Goal: Book appointment/travel/reservation

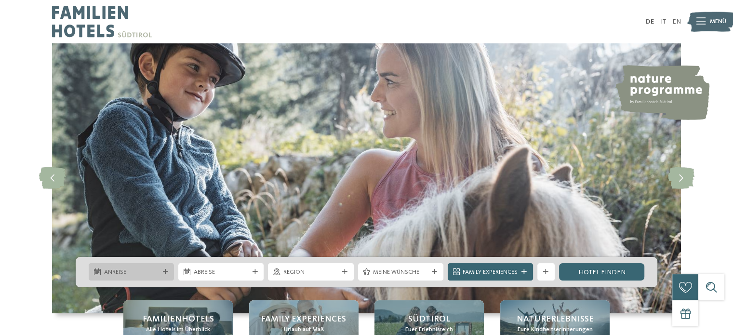
click at [166, 273] on icon at bounding box center [165, 271] width 5 height 5
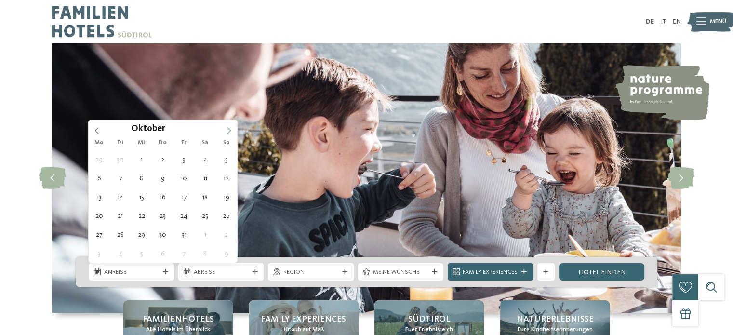
click at [226, 131] on icon at bounding box center [228, 130] width 7 height 7
click at [95, 129] on div "September ****" at bounding box center [163, 128] width 148 height 16
type div "[DATE]"
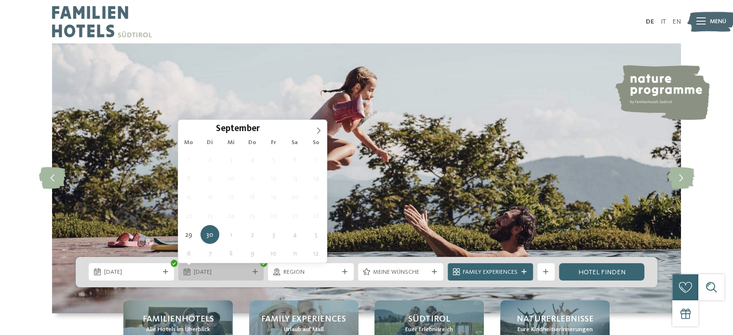
click at [256, 276] on div "[DATE]" at bounding box center [220, 271] width 85 height 17
click at [252, 270] on icon at bounding box center [254, 271] width 5 height 5
click at [321, 132] on icon at bounding box center [318, 130] width 7 height 7
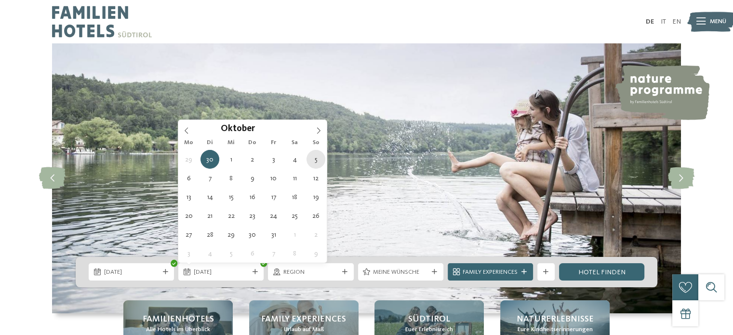
type div "[DATE]"
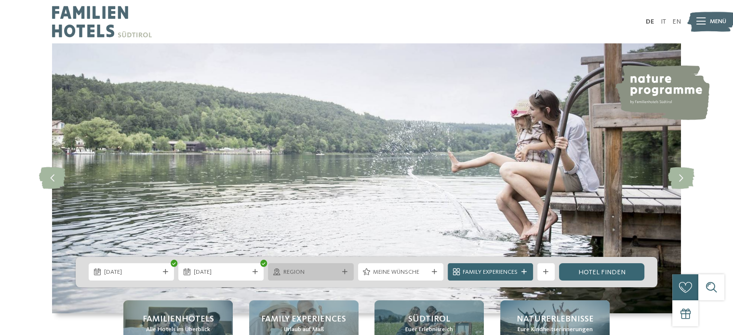
click at [343, 270] on icon at bounding box center [344, 271] width 5 height 5
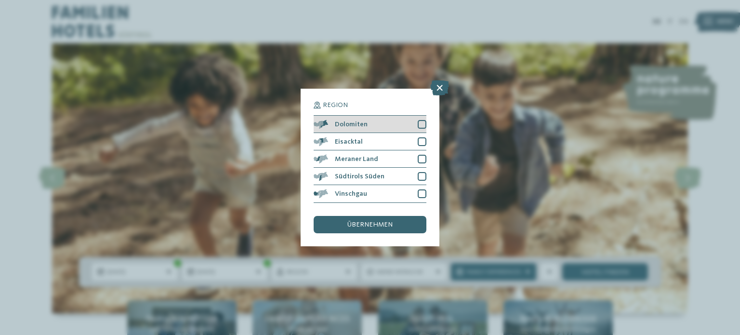
click at [420, 127] on div at bounding box center [422, 124] width 9 height 9
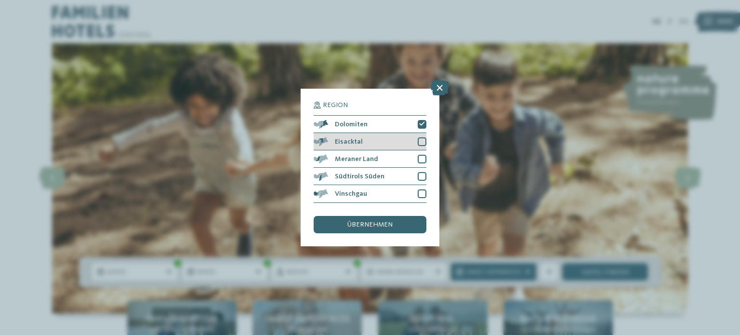
click at [421, 134] on div "Eisacktal" at bounding box center [370, 141] width 113 height 17
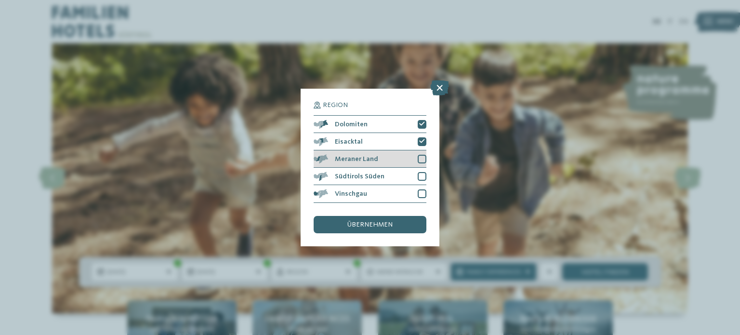
click at [422, 156] on div at bounding box center [422, 159] width 9 height 9
click at [420, 175] on div at bounding box center [422, 176] width 9 height 9
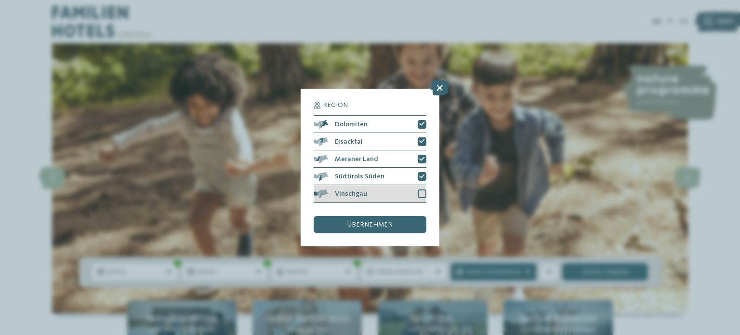
click at [421, 195] on div at bounding box center [422, 193] width 9 height 9
click at [377, 226] on span "übernehmen" at bounding box center [369, 224] width 45 height 7
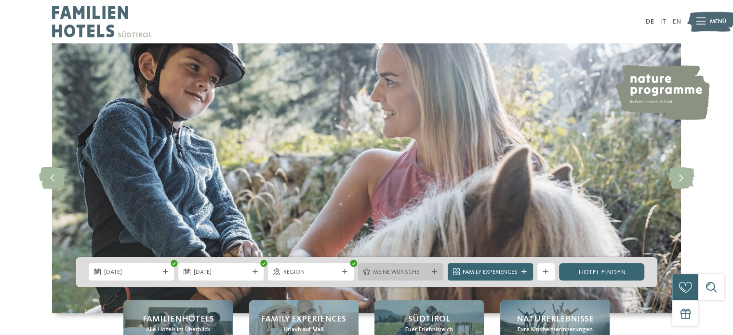
click at [436, 271] on icon at bounding box center [434, 271] width 5 height 5
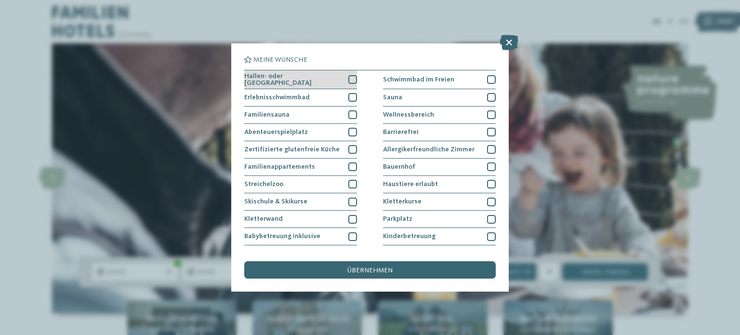
click at [348, 80] on div at bounding box center [352, 79] width 9 height 9
click at [353, 93] on div at bounding box center [352, 97] width 9 height 9
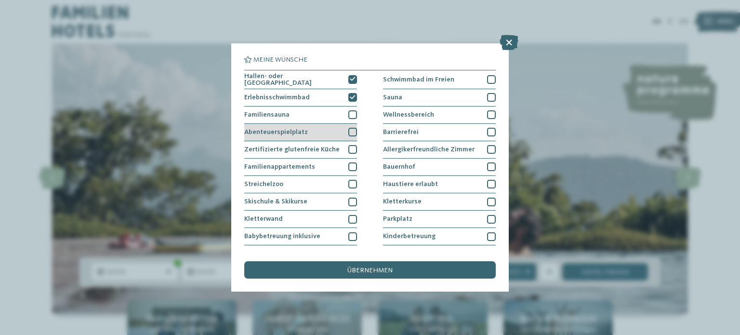
click at [349, 128] on div at bounding box center [352, 132] width 9 height 9
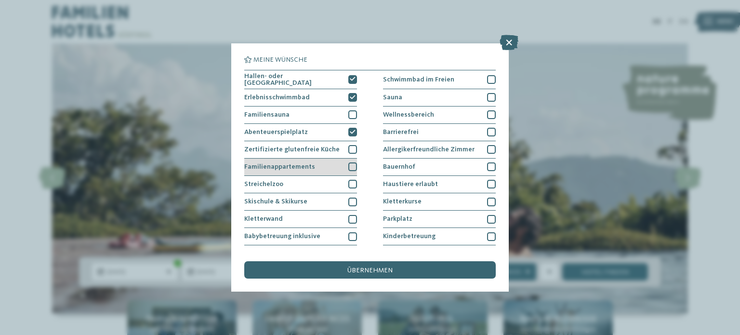
click at [349, 165] on div at bounding box center [352, 166] width 9 height 9
click at [348, 180] on div at bounding box center [352, 184] width 9 height 9
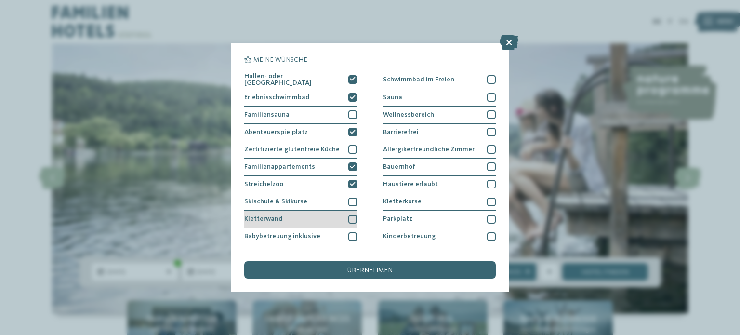
click at [349, 217] on div at bounding box center [352, 219] width 9 height 9
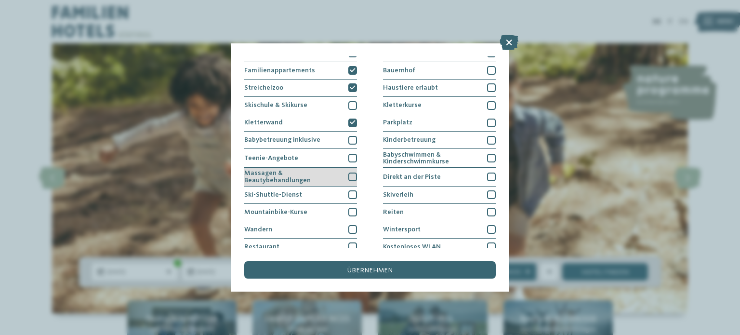
scroll to position [119, 0]
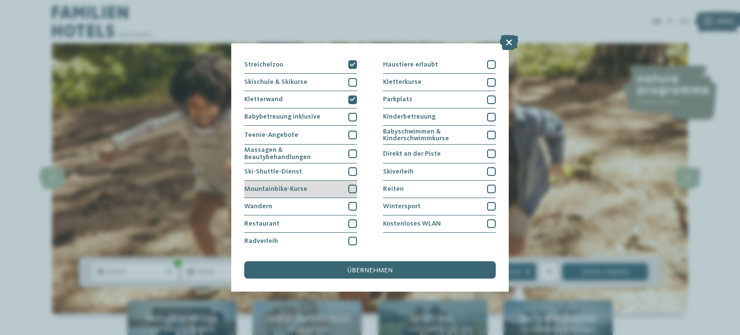
click at [349, 185] on div at bounding box center [352, 188] width 9 height 9
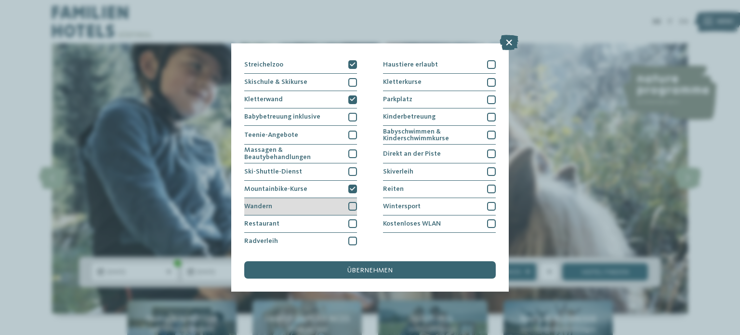
click at [350, 204] on div at bounding box center [352, 206] width 9 height 9
click at [351, 186] on icon at bounding box center [353, 188] width 6 height 5
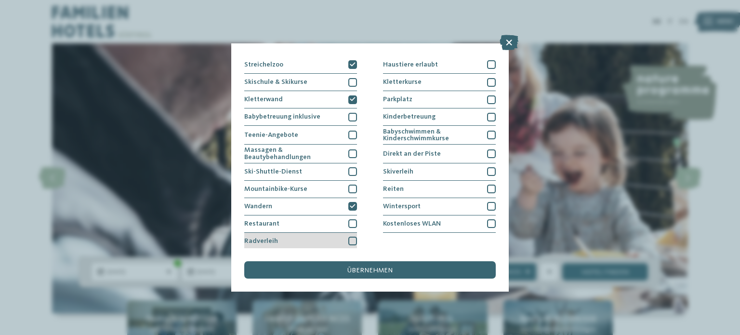
click at [350, 238] on div at bounding box center [352, 240] width 9 height 9
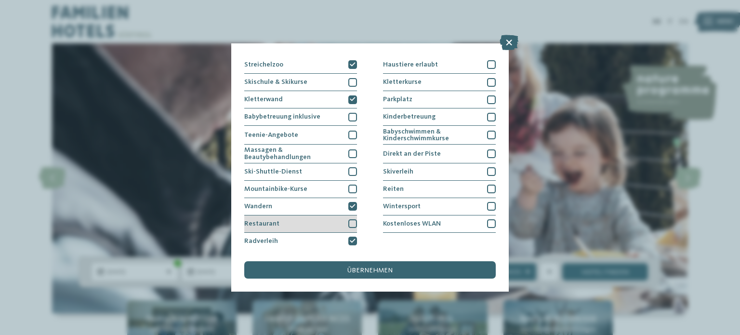
click at [353, 223] on div at bounding box center [352, 223] width 9 height 9
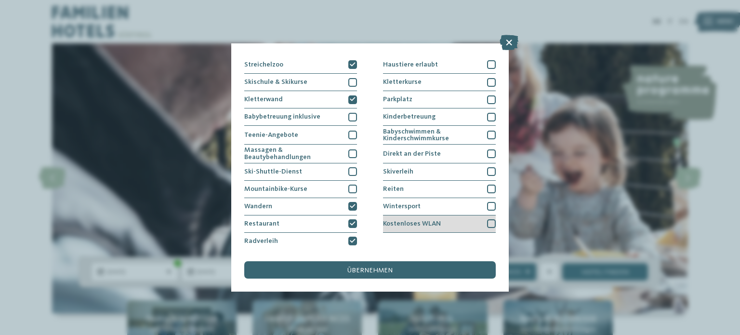
click at [487, 222] on div at bounding box center [491, 223] width 9 height 9
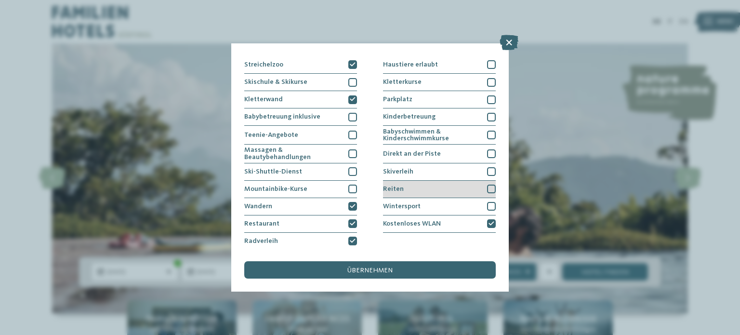
click at [487, 186] on div at bounding box center [491, 188] width 9 height 9
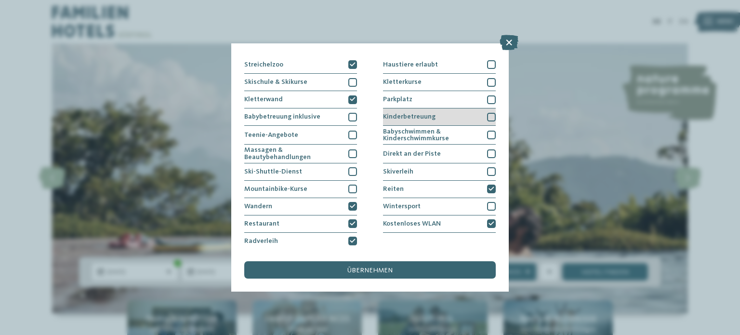
click at [487, 115] on div at bounding box center [491, 117] width 9 height 9
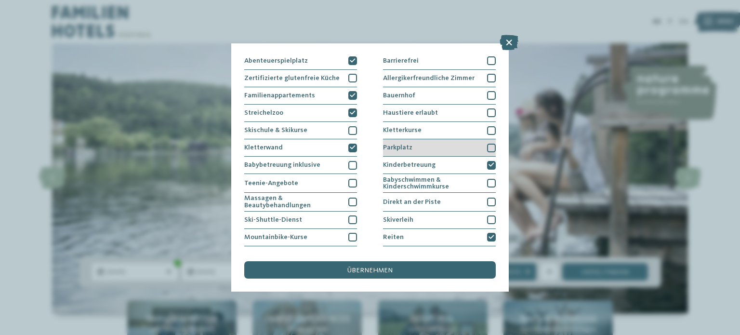
click at [487, 145] on div at bounding box center [491, 148] width 9 height 9
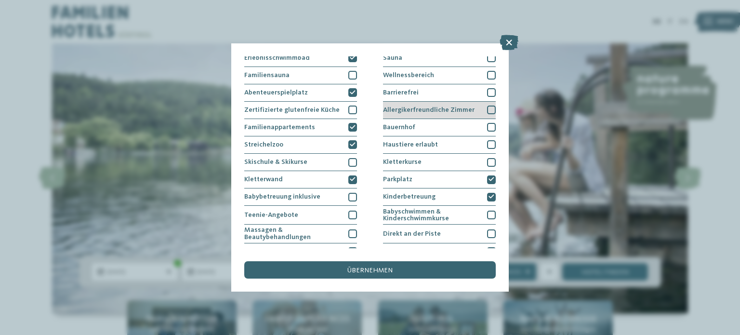
scroll to position [23, 0]
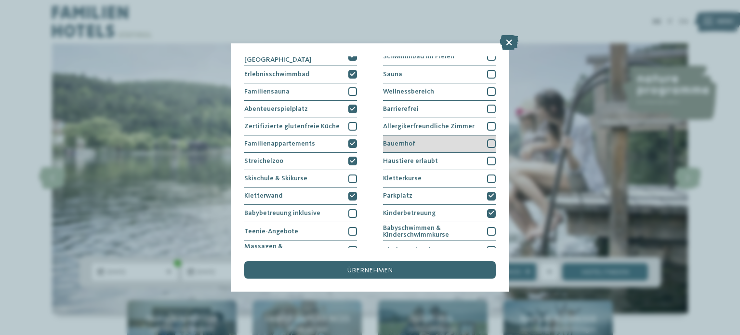
click at [487, 142] on div at bounding box center [491, 143] width 9 height 9
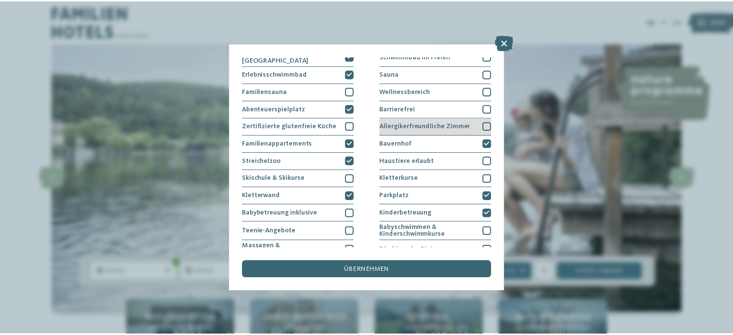
scroll to position [0, 0]
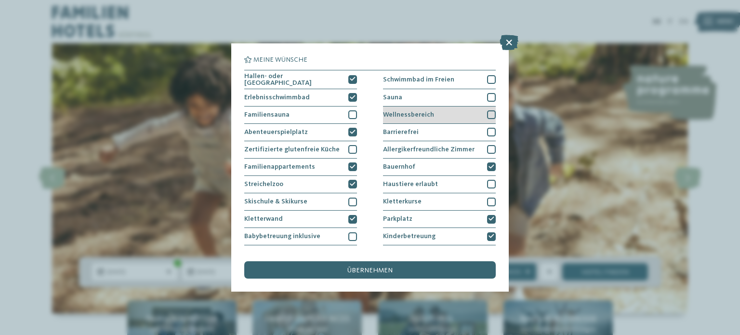
click at [487, 113] on div at bounding box center [491, 114] width 9 height 9
click at [487, 94] on div at bounding box center [491, 97] width 9 height 9
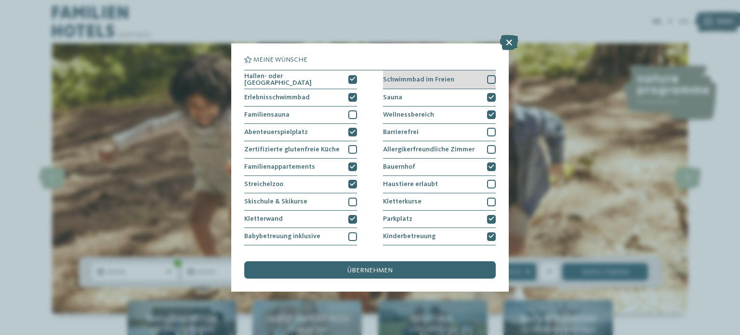
click at [487, 81] on div at bounding box center [491, 79] width 9 height 9
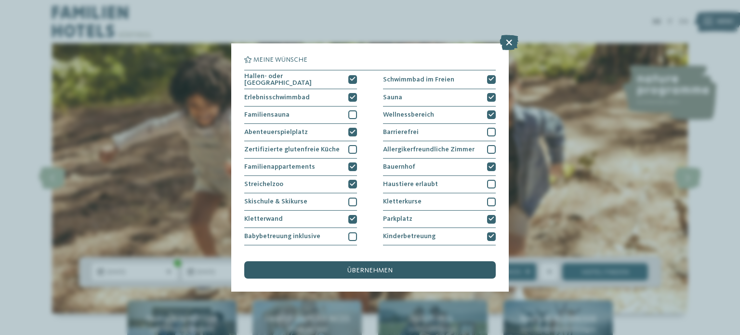
click at [393, 265] on div "übernehmen" at bounding box center [369, 269] width 251 height 17
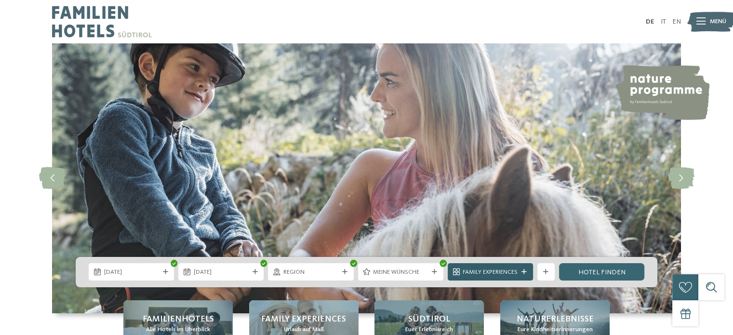
click at [527, 273] on div at bounding box center [524, 271] width 9 height 5
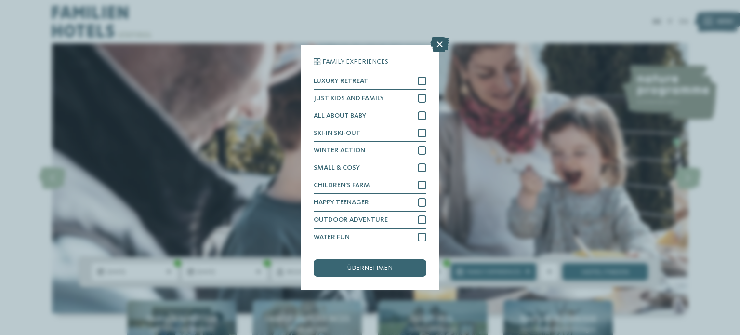
click at [437, 44] on icon at bounding box center [439, 44] width 19 height 15
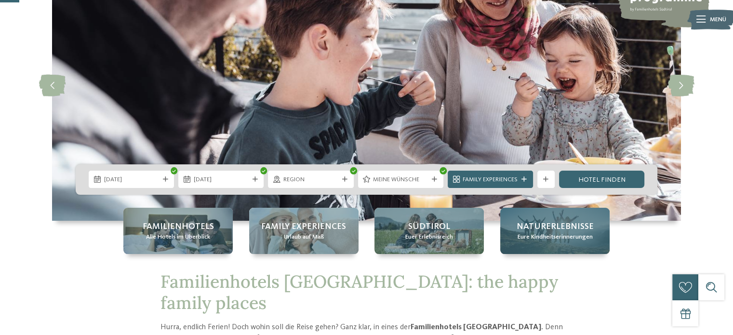
scroll to position [96, 0]
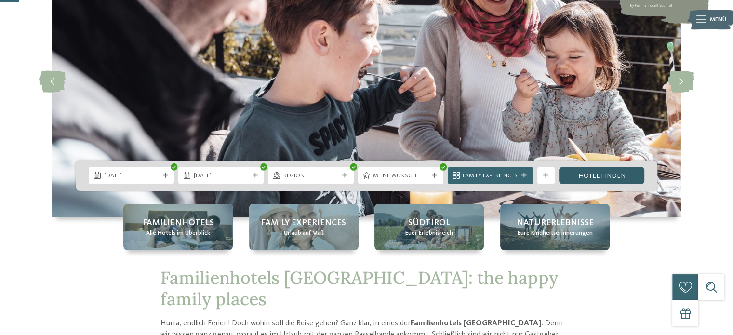
click at [597, 171] on link "Hotel finden" at bounding box center [601, 175] width 85 height 17
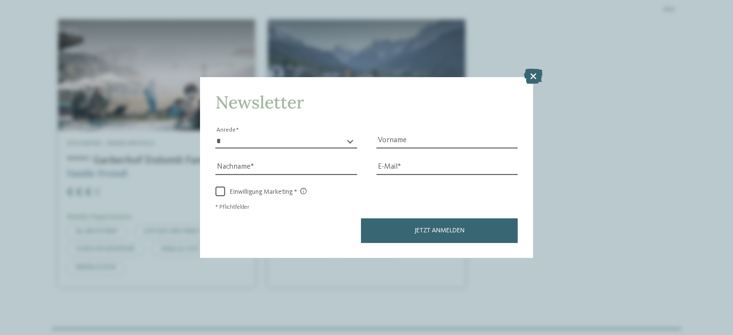
scroll to position [346, 0]
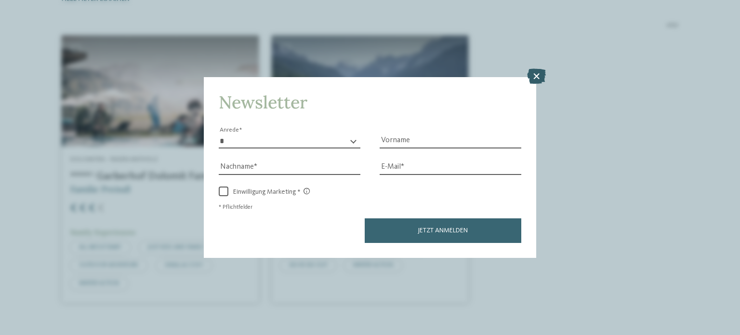
click at [537, 78] on icon at bounding box center [536, 75] width 19 height 15
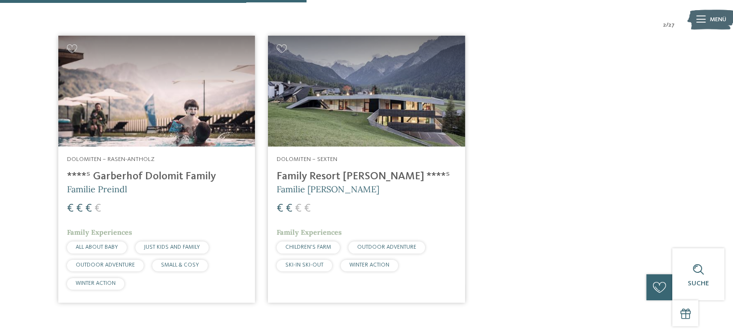
click at [193, 101] on img at bounding box center [156, 91] width 197 height 111
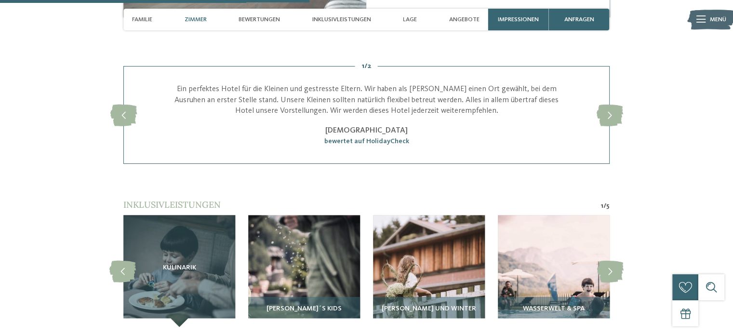
scroll to position [1397, 0]
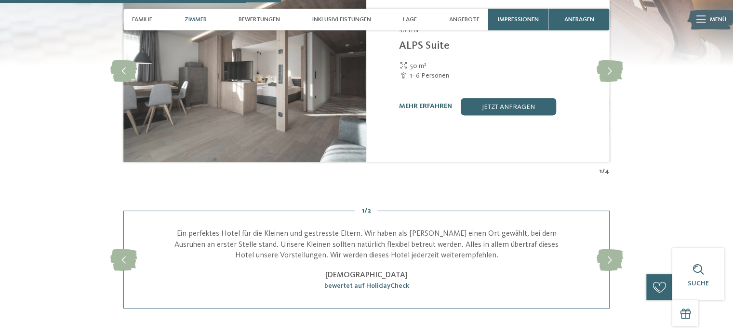
click at [701, 22] on icon at bounding box center [700, 19] width 9 height 7
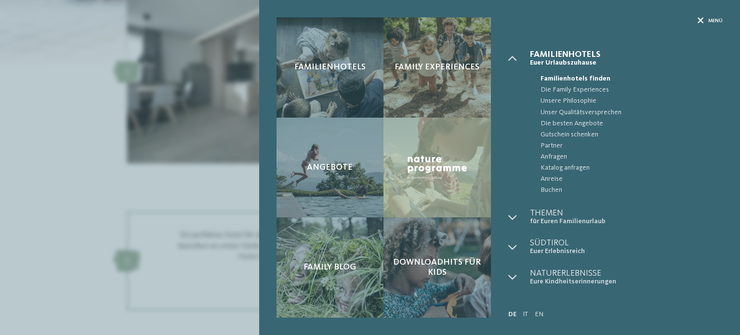
click at [702, 19] on icon at bounding box center [700, 21] width 6 height 6
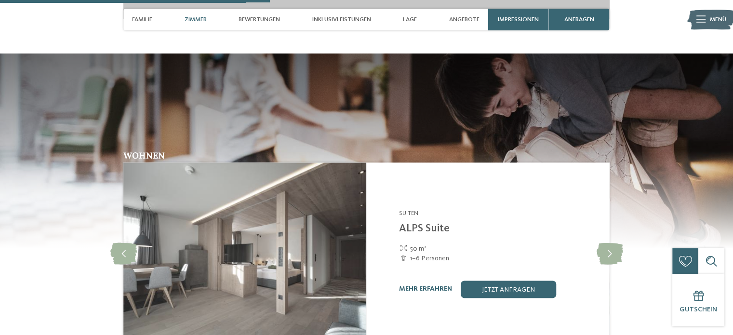
scroll to position [1349, 0]
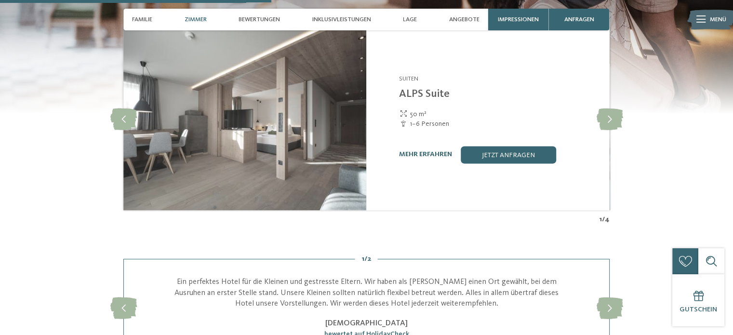
click at [292, 125] on img at bounding box center [244, 119] width 243 height 182
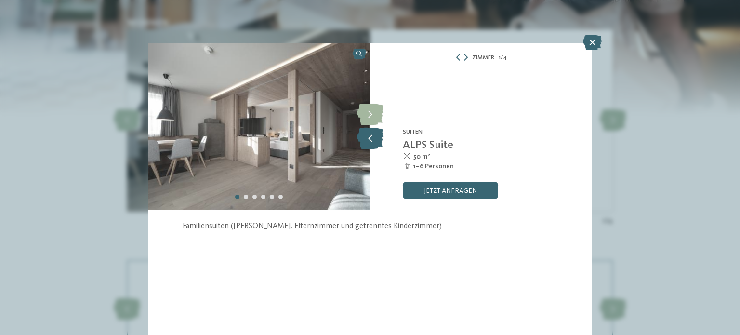
click at [368, 141] on icon at bounding box center [370, 139] width 26 height 22
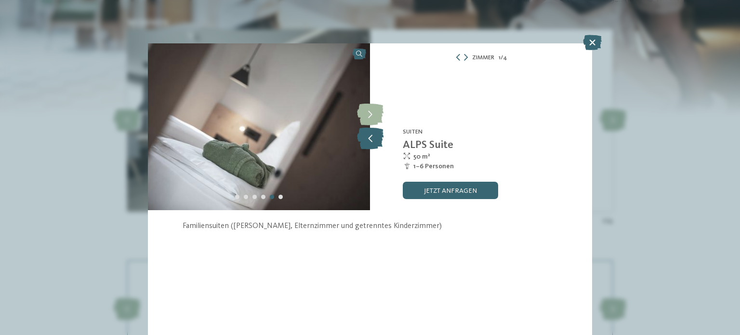
click at [368, 141] on icon at bounding box center [370, 139] width 26 height 22
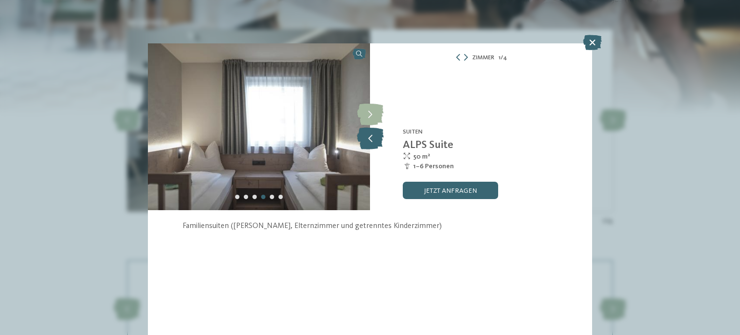
click at [368, 141] on icon at bounding box center [370, 139] width 26 height 22
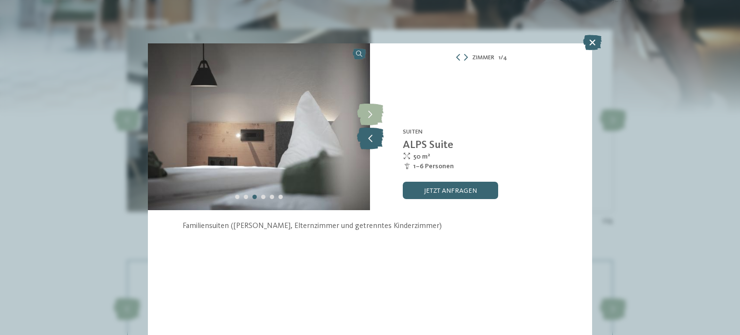
click at [368, 141] on icon at bounding box center [370, 139] width 26 height 22
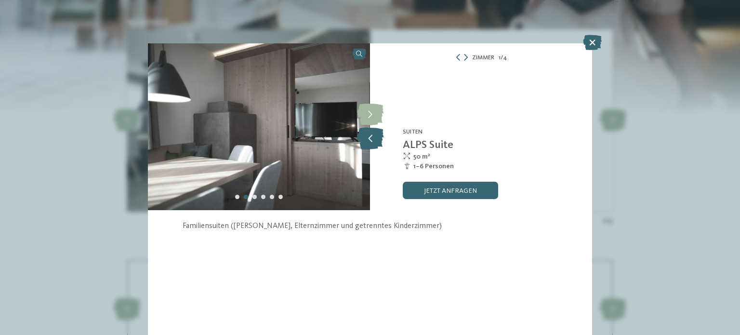
click at [368, 141] on icon at bounding box center [370, 139] width 26 height 22
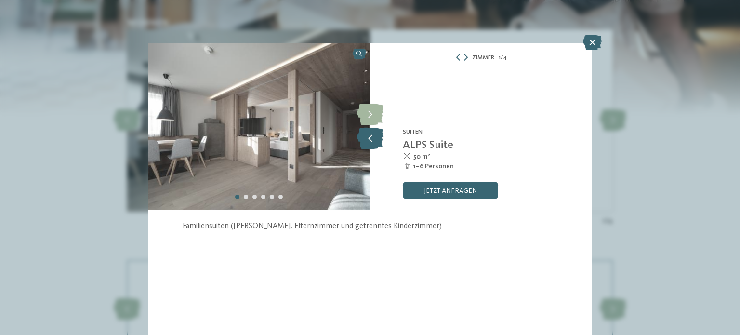
click at [368, 141] on icon at bounding box center [370, 139] width 26 height 22
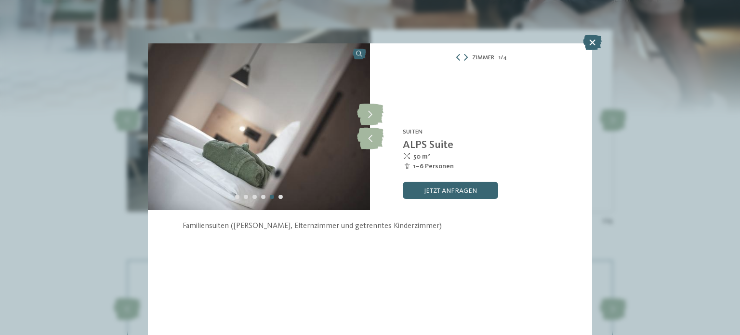
click at [591, 53] on div "Zimmer 1 / 4" at bounding box center [481, 57] width 222 height 11
click at [595, 43] on icon at bounding box center [592, 42] width 19 height 15
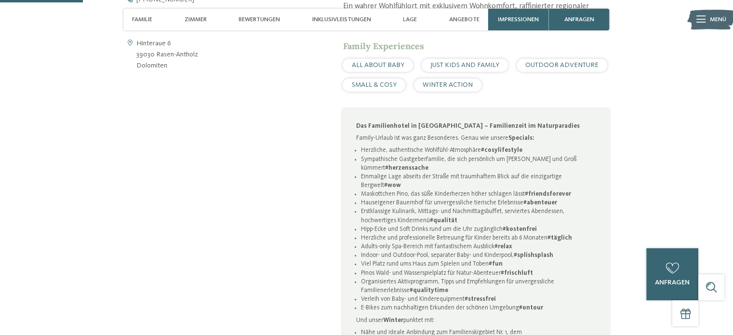
scroll to position [385, 0]
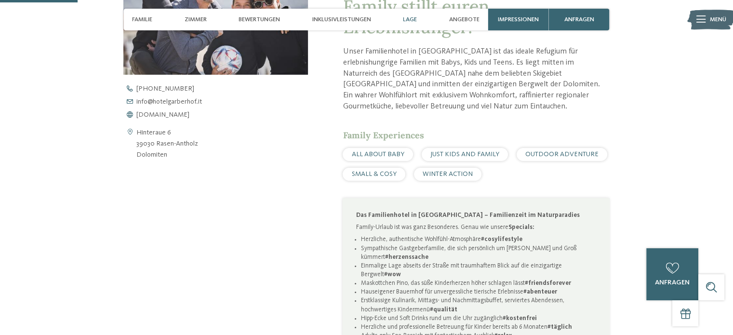
click at [407, 21] on span "Lage" at bounding box center [410, 19] width 14 height 7
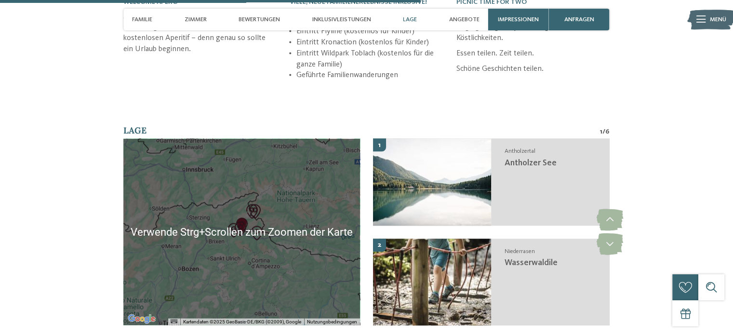
scroll to position [2089, 0]
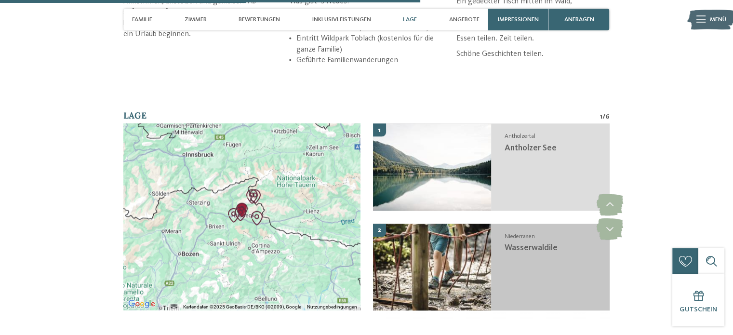
click at [496, 241] on div "Niederrasen Wasserwaldile" at bounding box center [550, 266] width 118 height 87
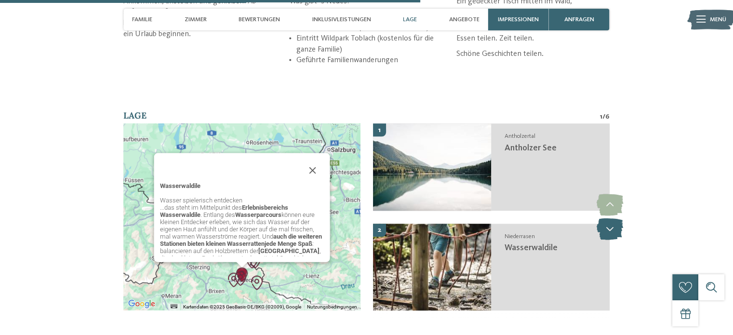
click at [612, 219] on icon at bounding box center [609, 229] width 26 height 22
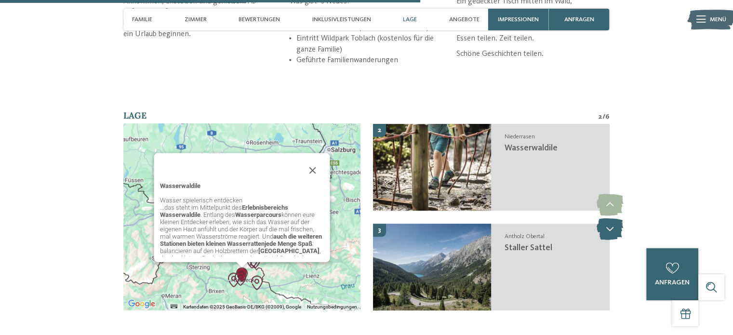
click at [612, 219] on icon at bounding box center [609, 229] width 26 height 22
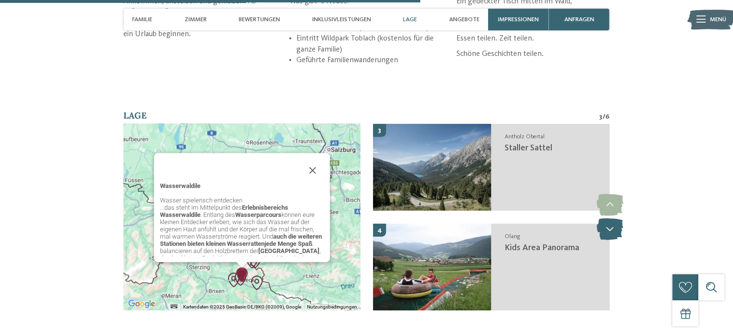
click at [612, 219] on icon at bounding box center [609, 229] width 26 height 22
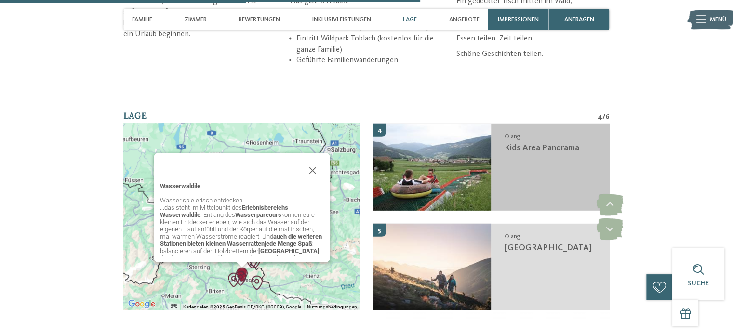
click at [422, 160] on img at bounding box center [432, 167] width 118 height 87
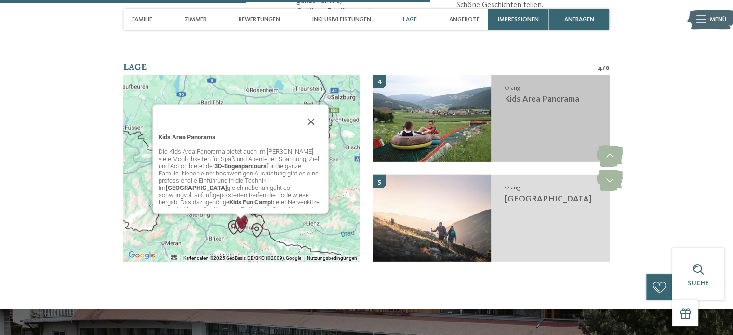
scroll to position [2138, 0]
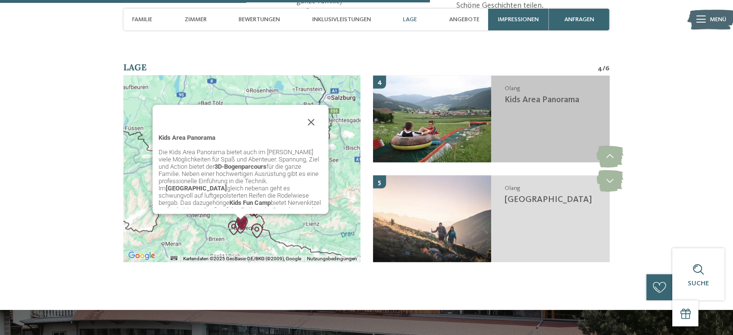
click at [538, 134] on div "Olang Kids Area Panorama" at bounding box center [550, 119] width 118 height 87
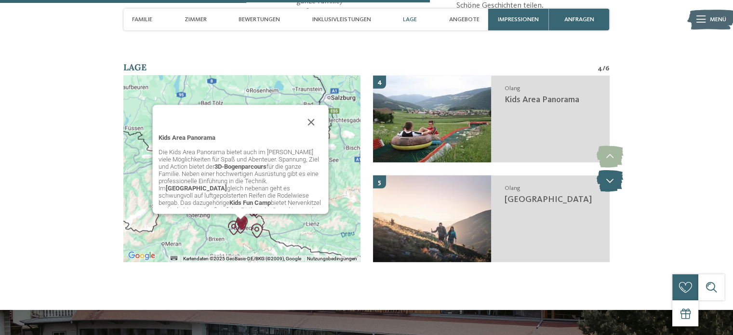
click at [604, 170] on icon at bounding box center [609, 181] width 26 height 22
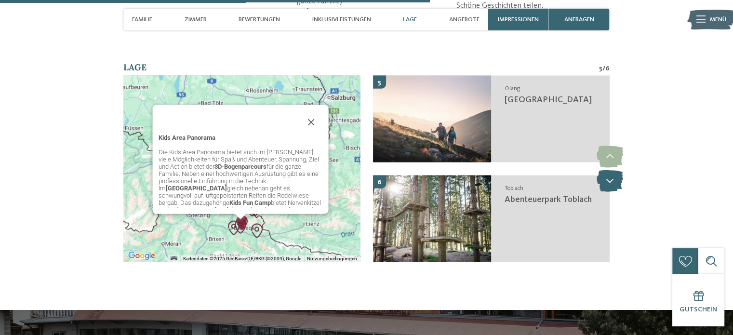
click at [604, 170] on icon at bounding box center [609, 181] width 26 height 22
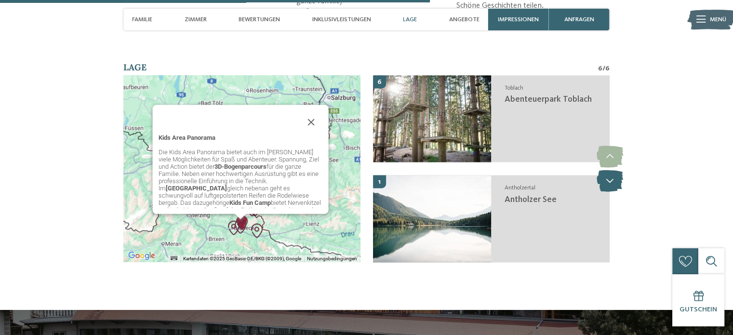
click at [604, 170] on icon at bounding box center [609, 181] width 26 height 22
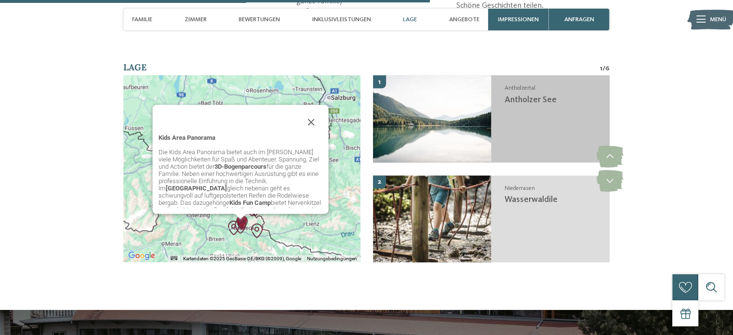
click at [565, 100] on div "Antholzertal Antholzer See" at bounding box center [550, 119] width 118 height 87
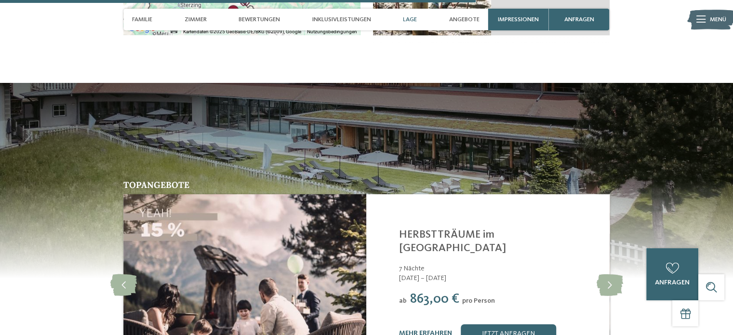
scroll to position [2475, 0]
